Goal: Information Seeking & Learning: Learn about a topic

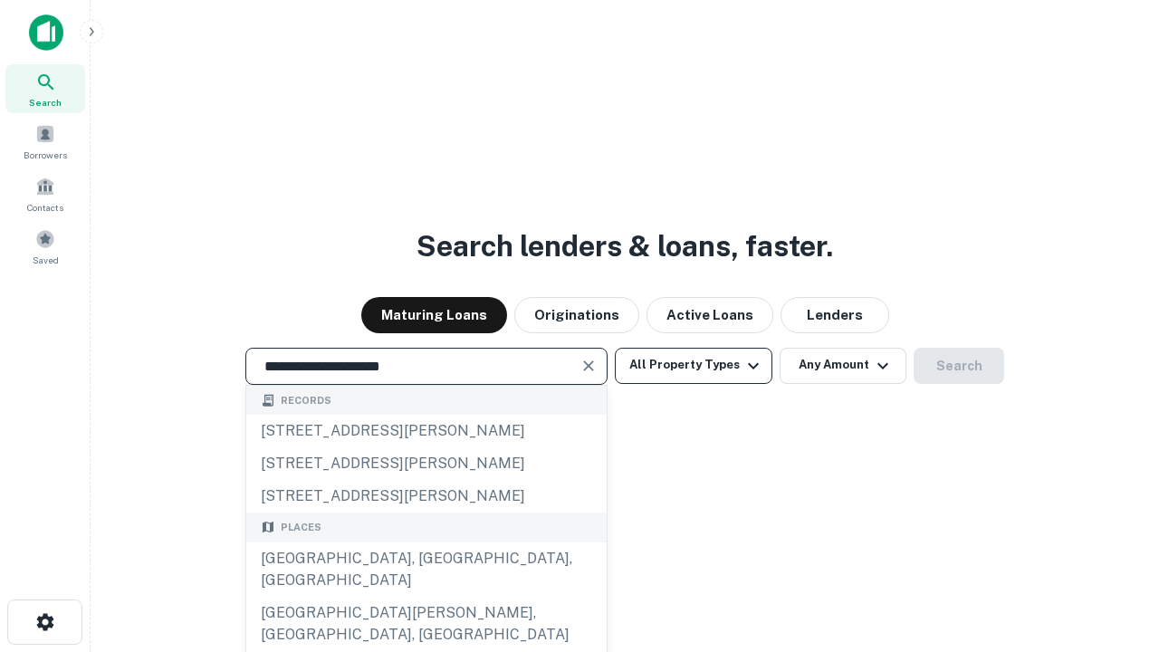
type input "**********"
click at [693, 365] on button "All Property Types" at bounding box center [694, 366] width 158 height 36
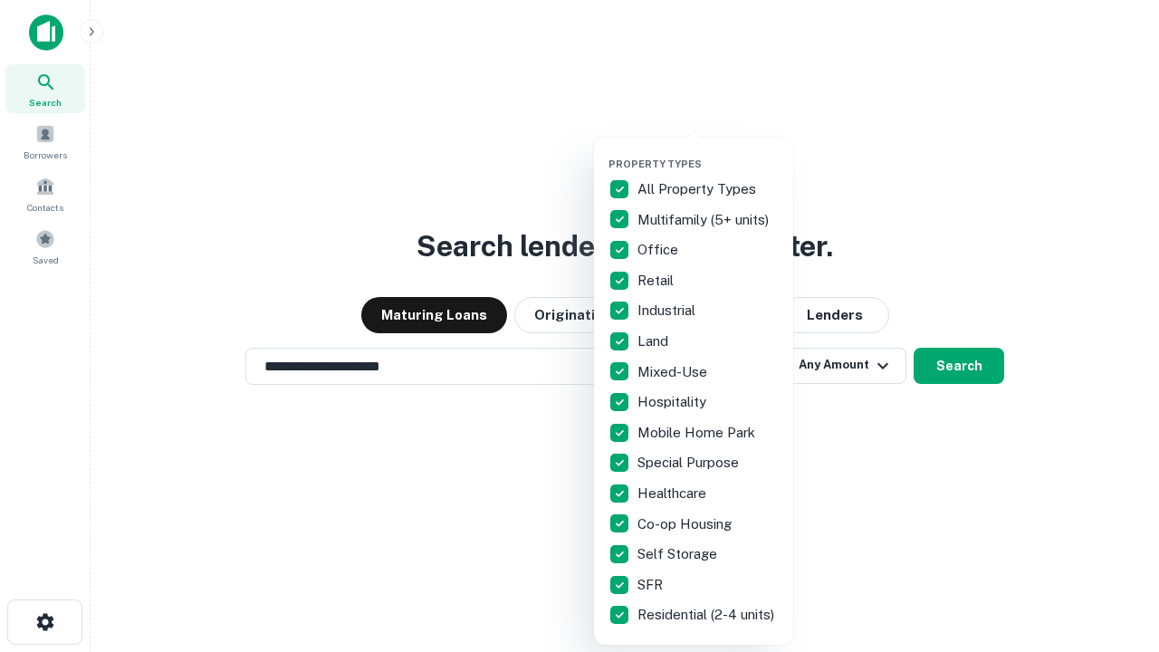
click at [708, 152] on button "button" at bounding box center [707, 152] width 199 height 1
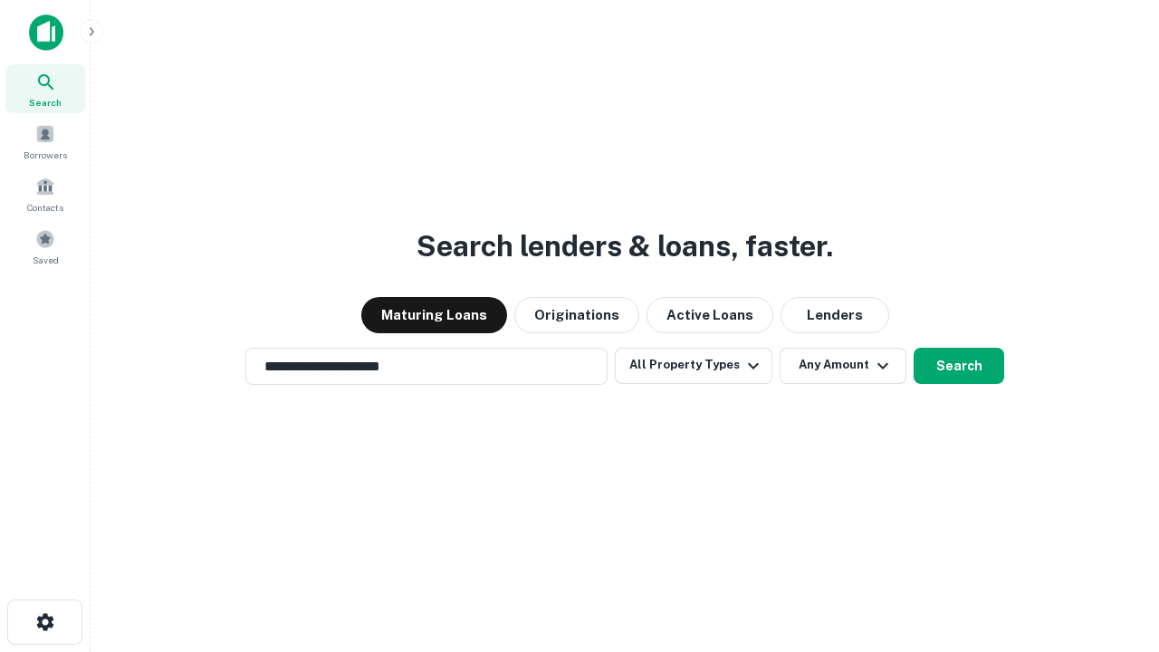
scroll to position [28, 0]
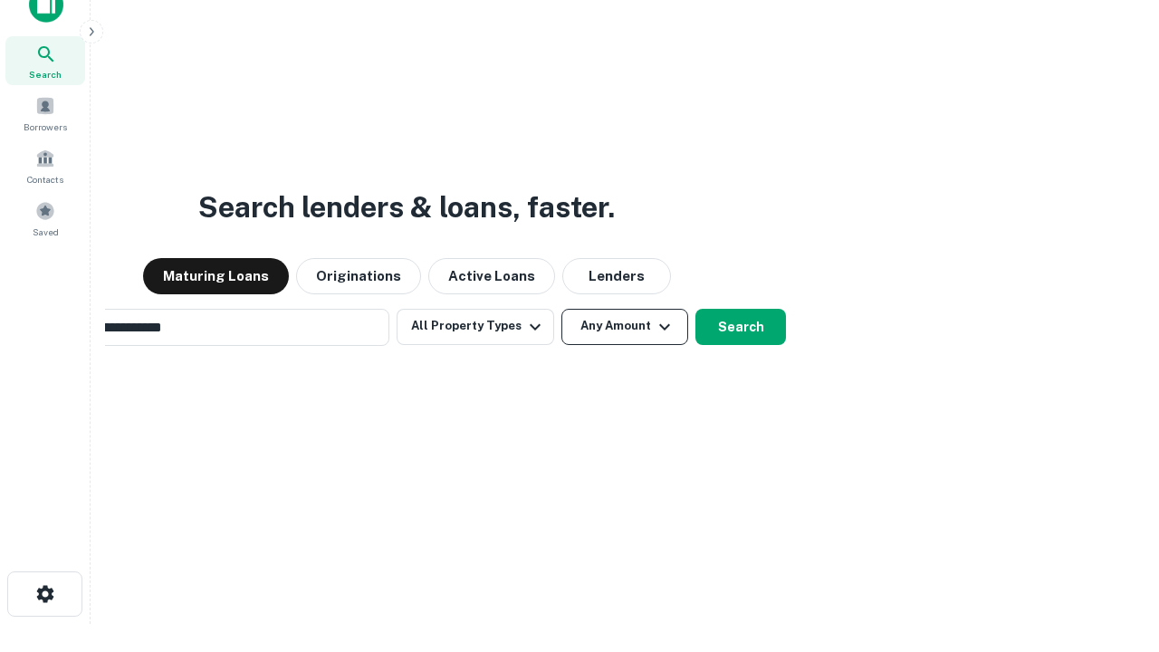
click at [561, 309] on button "Any Amount" at bounding box center [624, 327] width 127 height 36
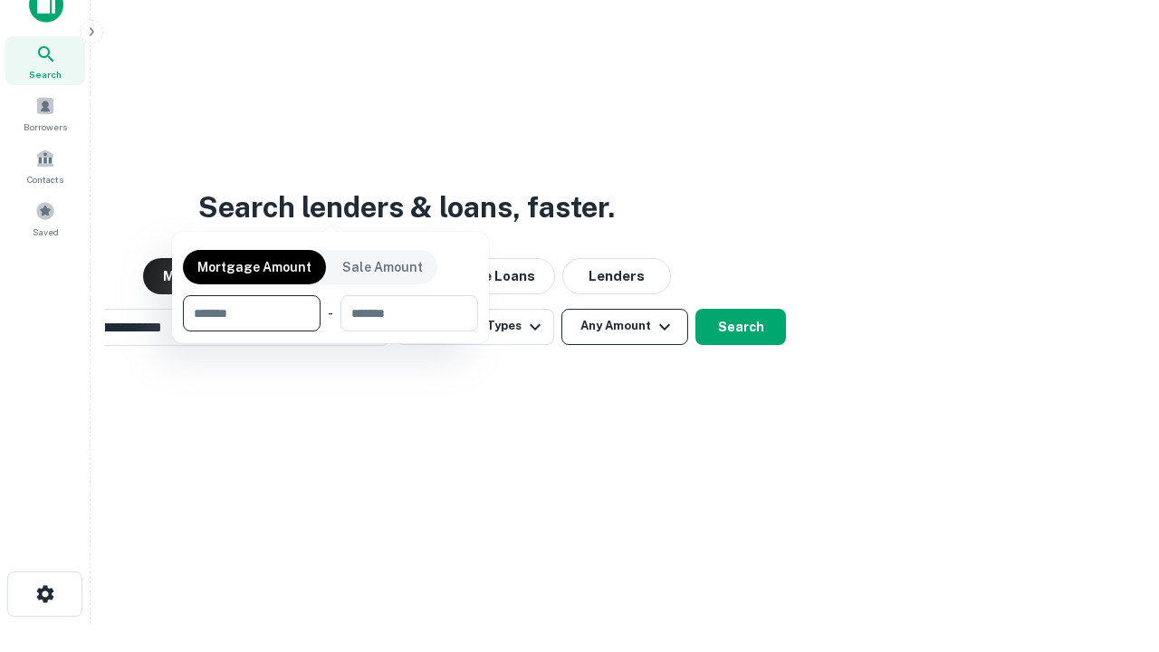
scroll to position [29, 0]
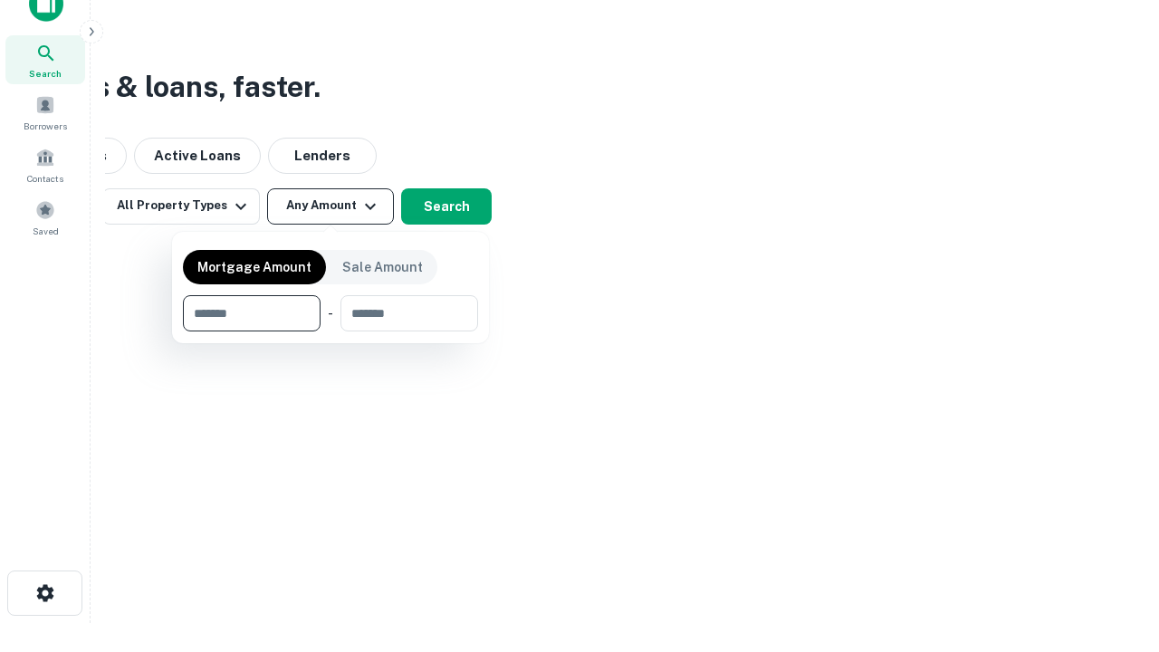
type input "*******"
click at [330, 331] on button "button" at bounding box center [330, 331] width 295 height 1
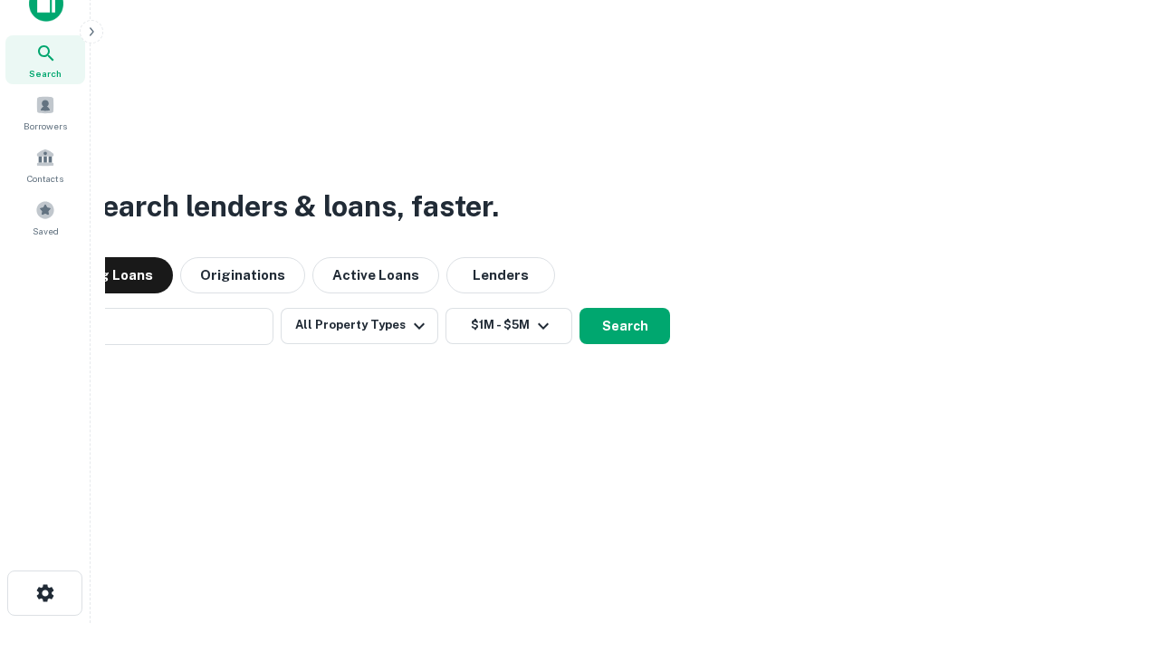
scroll to position [28, 0]
click at [579, 309] on button "Search" at bounding box center [624, 327] width 91 height 36
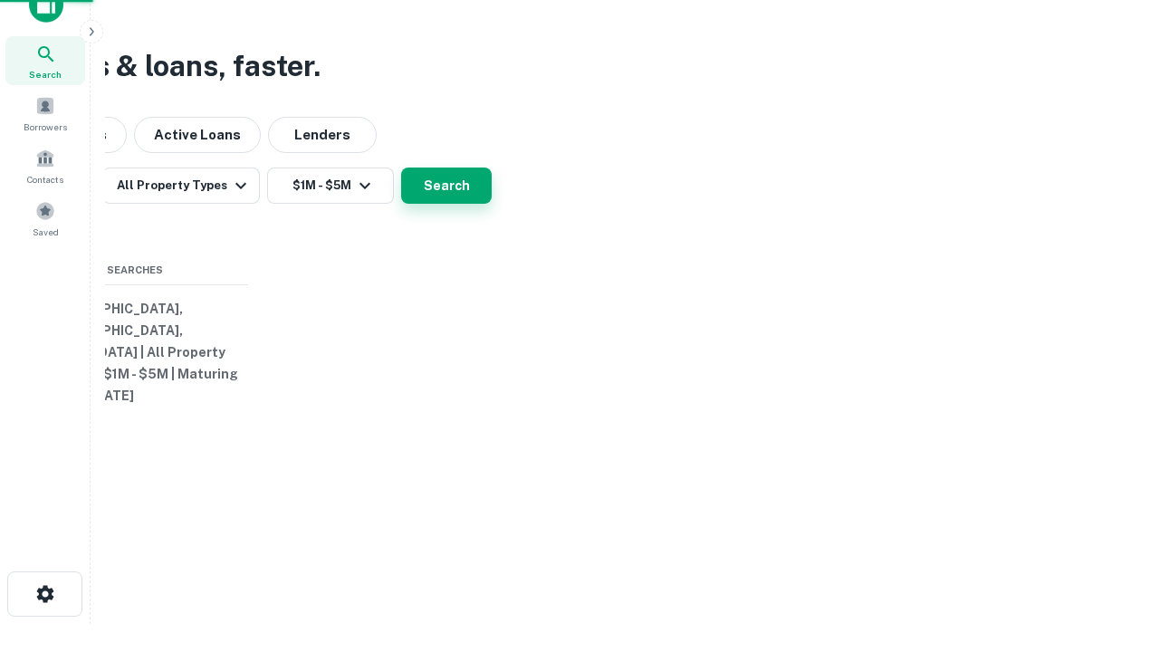
scroll to position [29, 0]
